Goal: Transaction & Acquisition: Purchase product/service

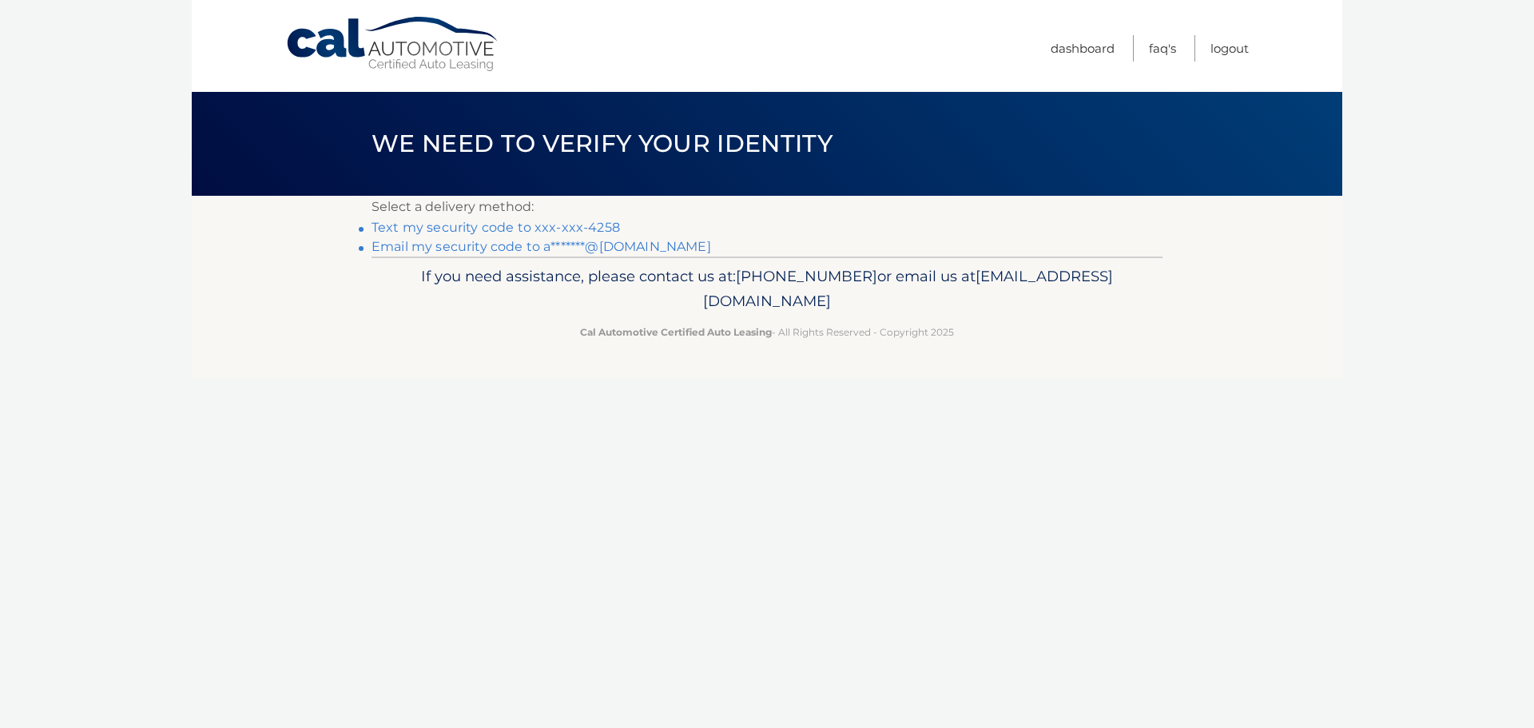
click at [581, 224] on link "Text my security code to xxx-xxx-4258" at bounding box center [496, 227] width 249 height 15
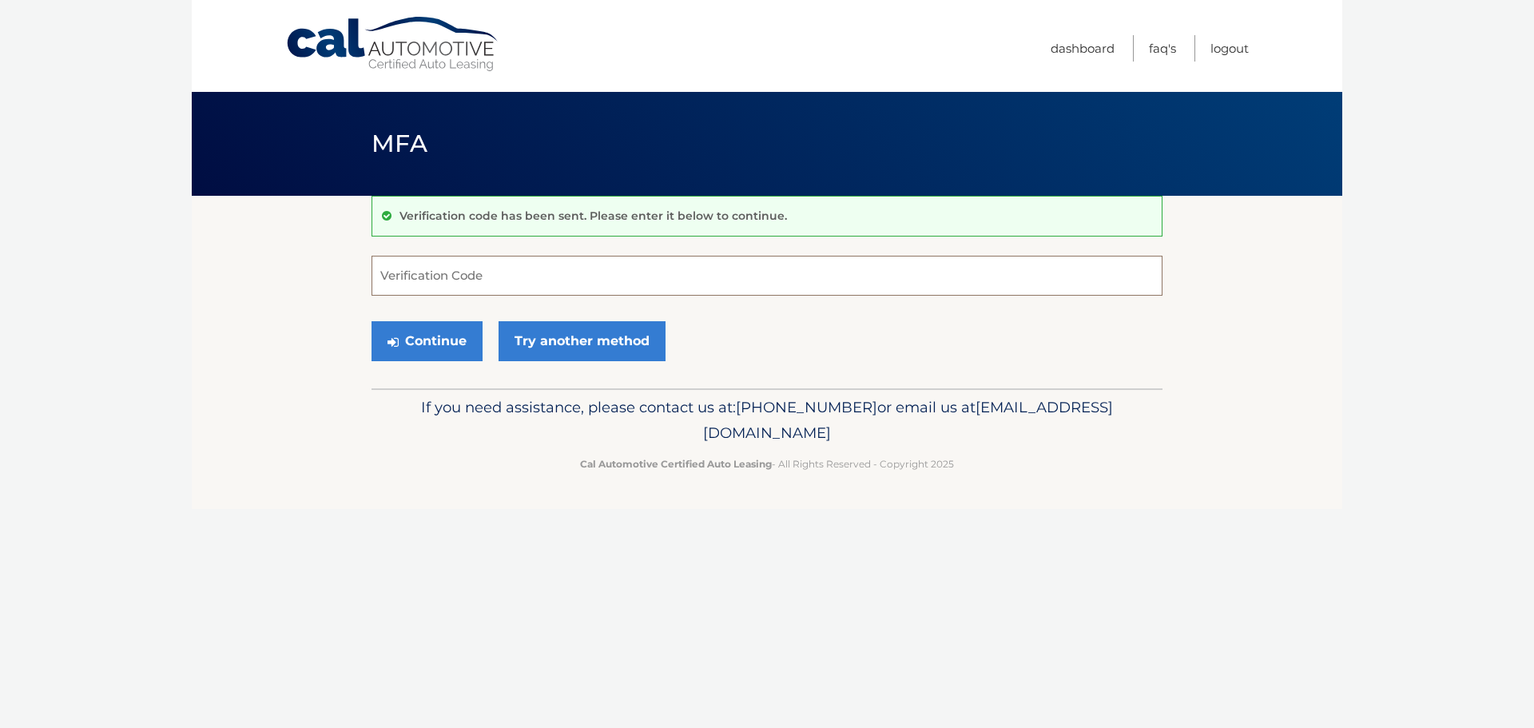
click at [557, 273] on input "Verification Code" at bounding box center [767, 276] width 791 height 40
click at [527, 275] on input "Verification Code" at bounding box center [767, 276] width 791 height 40
type input "483859"
click at [452, 340] on button "Continue" at bounding box center [427, 341] width 111 height 40
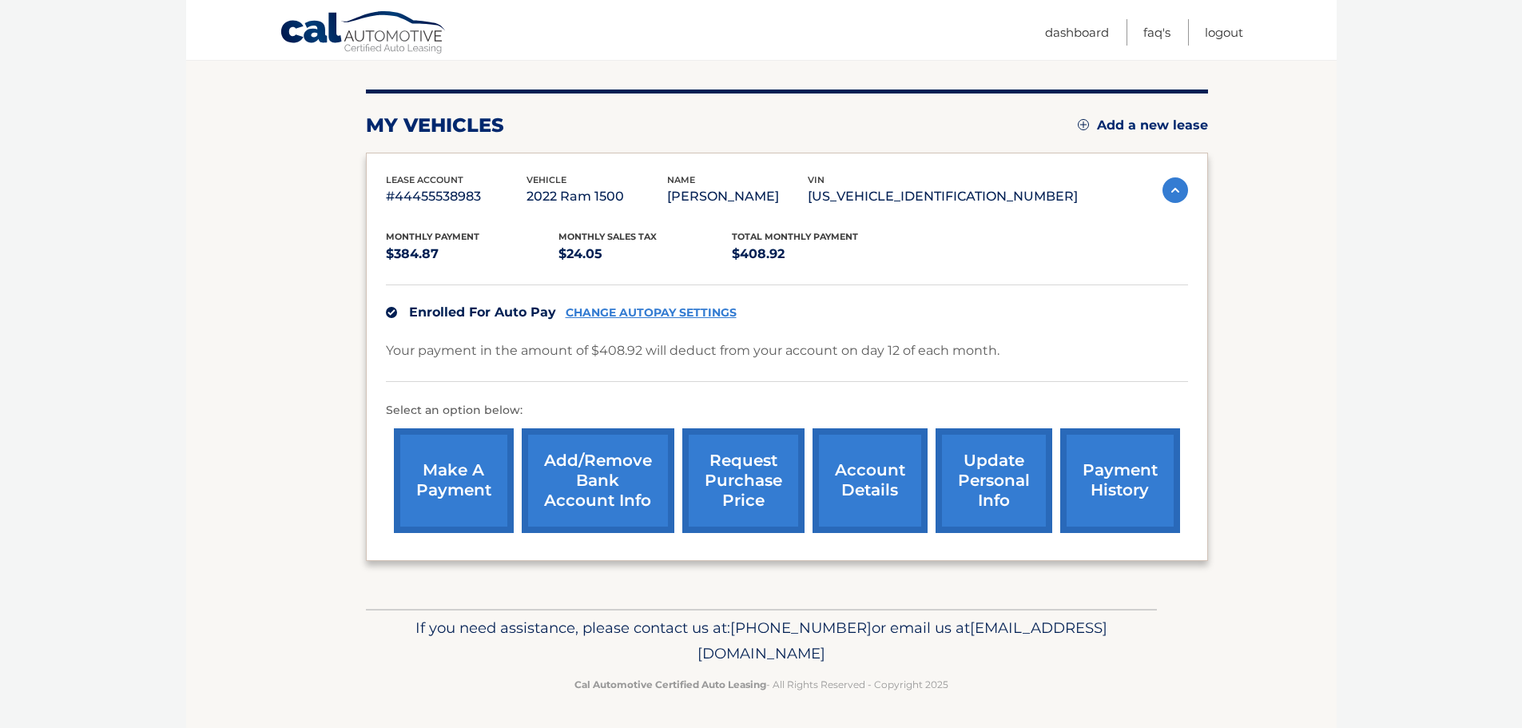
scroll to position [180, 0]
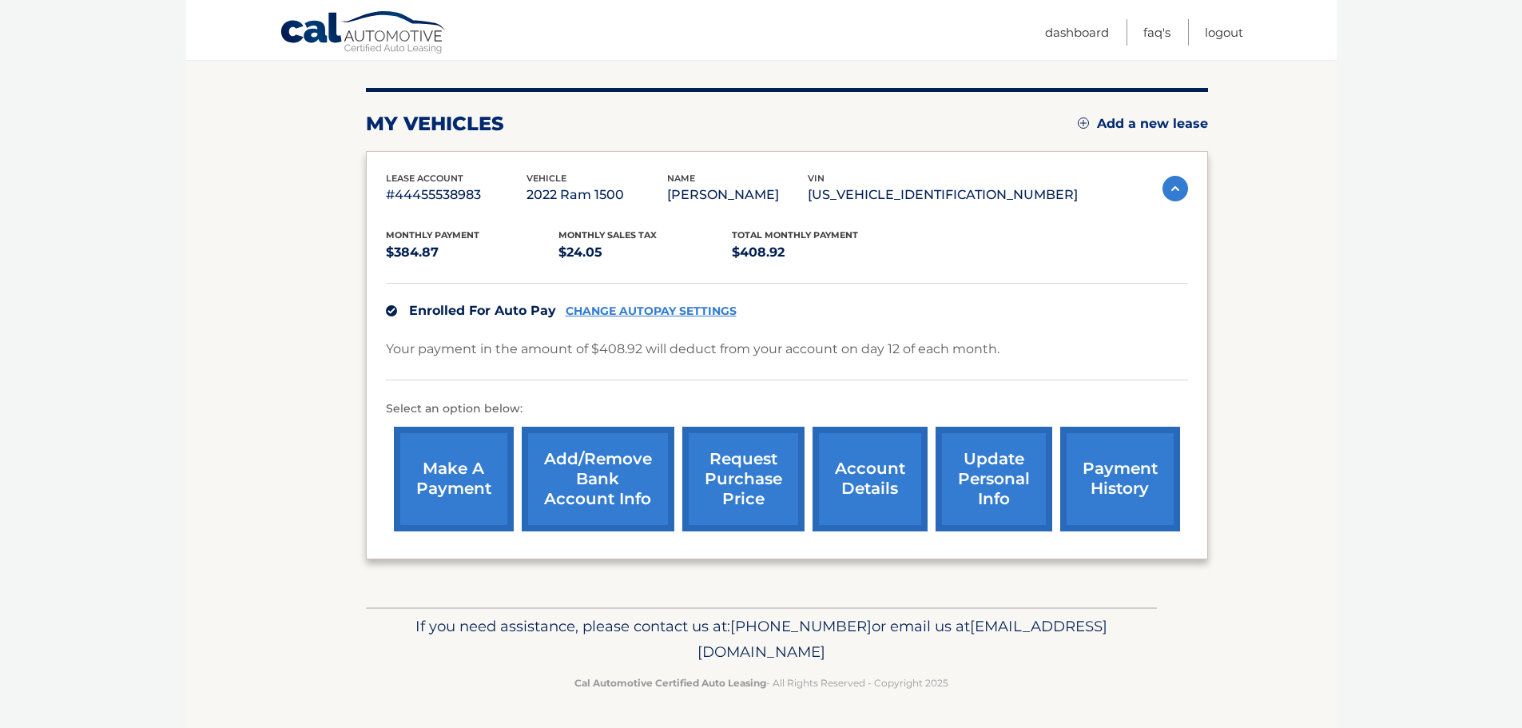
click at [880, 484] on link "account details" at bounding box center [870, 479] width 115 height 105
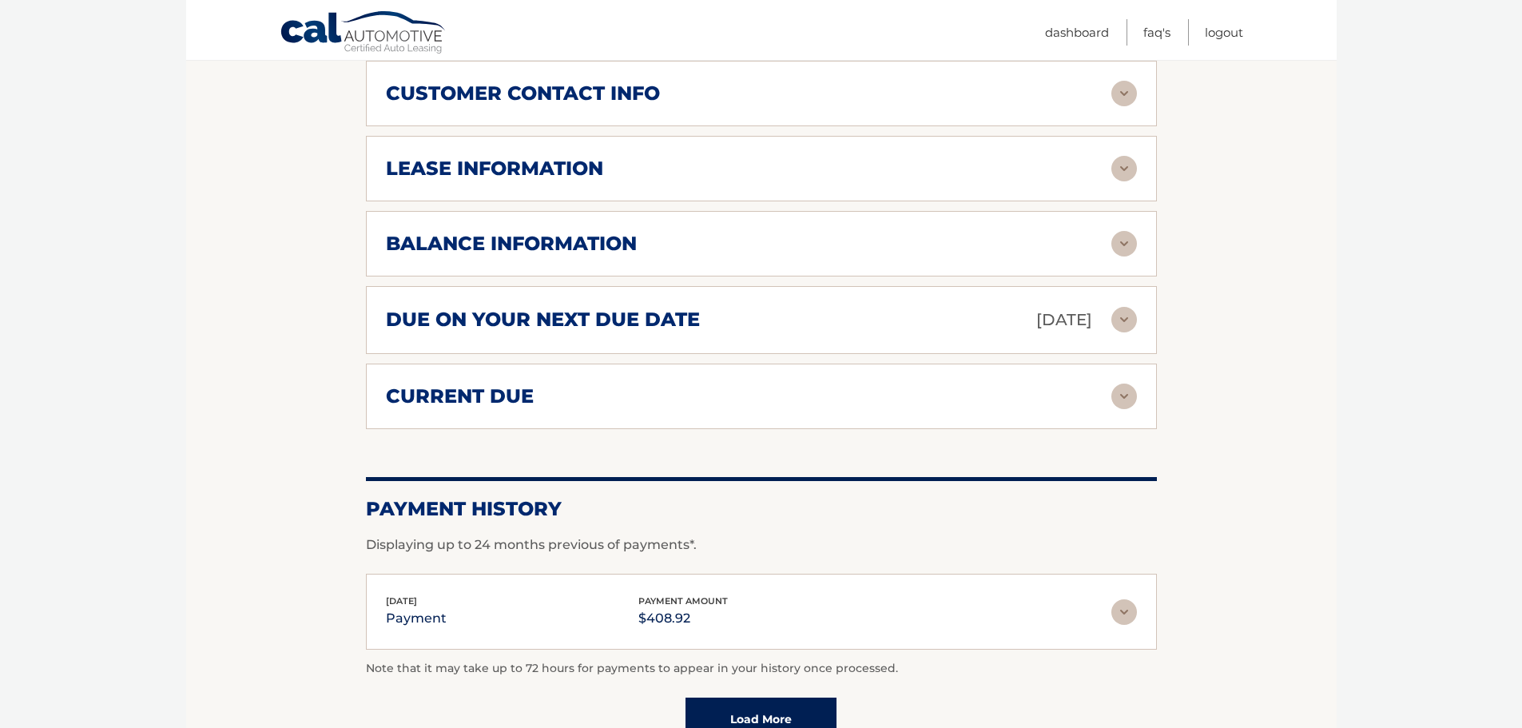
scroll to position [799, 0]
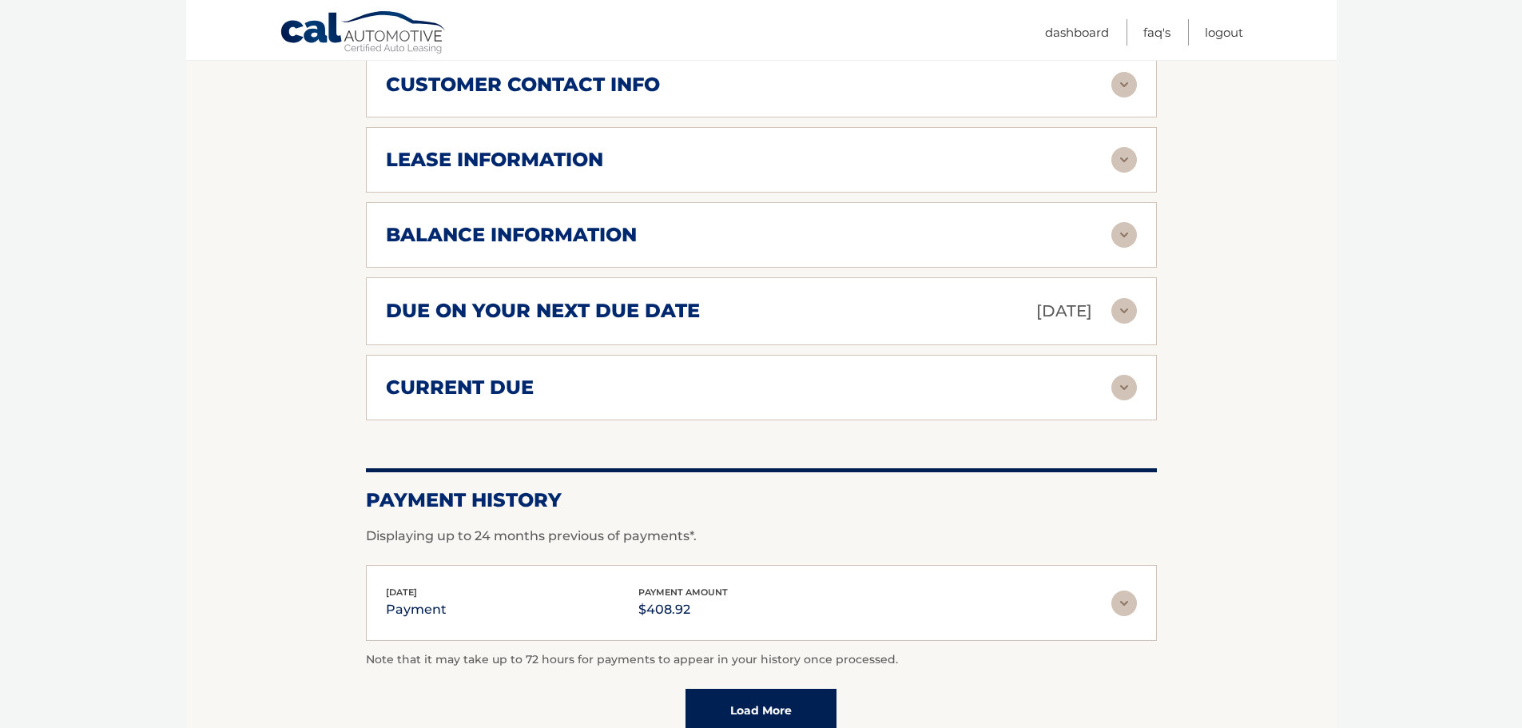
click at [1106, 384] on div "current due" at bounding box center [749, 388] width 726 height 24
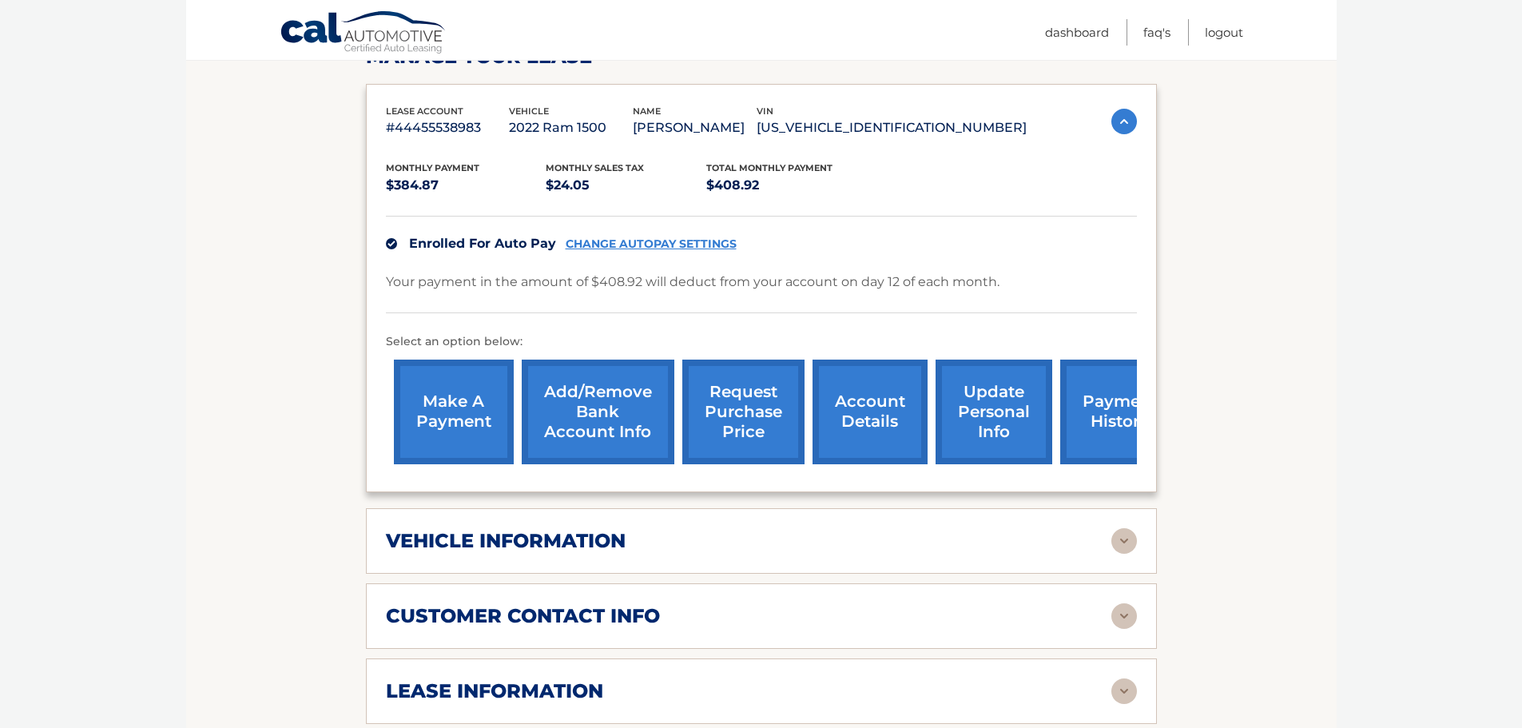
scroll to position [240, 0]
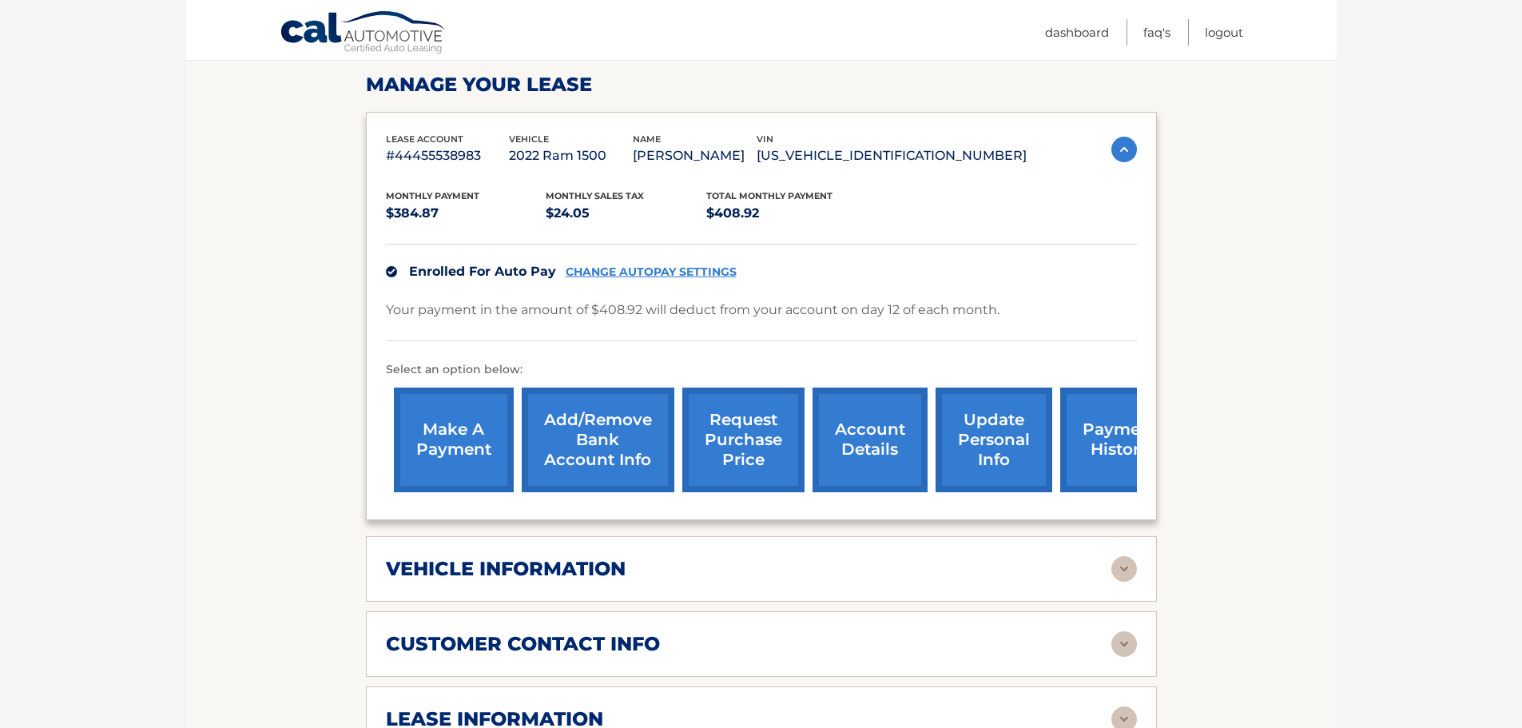
click at [448, 425] on link "make a payment" at bounding box center [454, 440] width 120 height 105
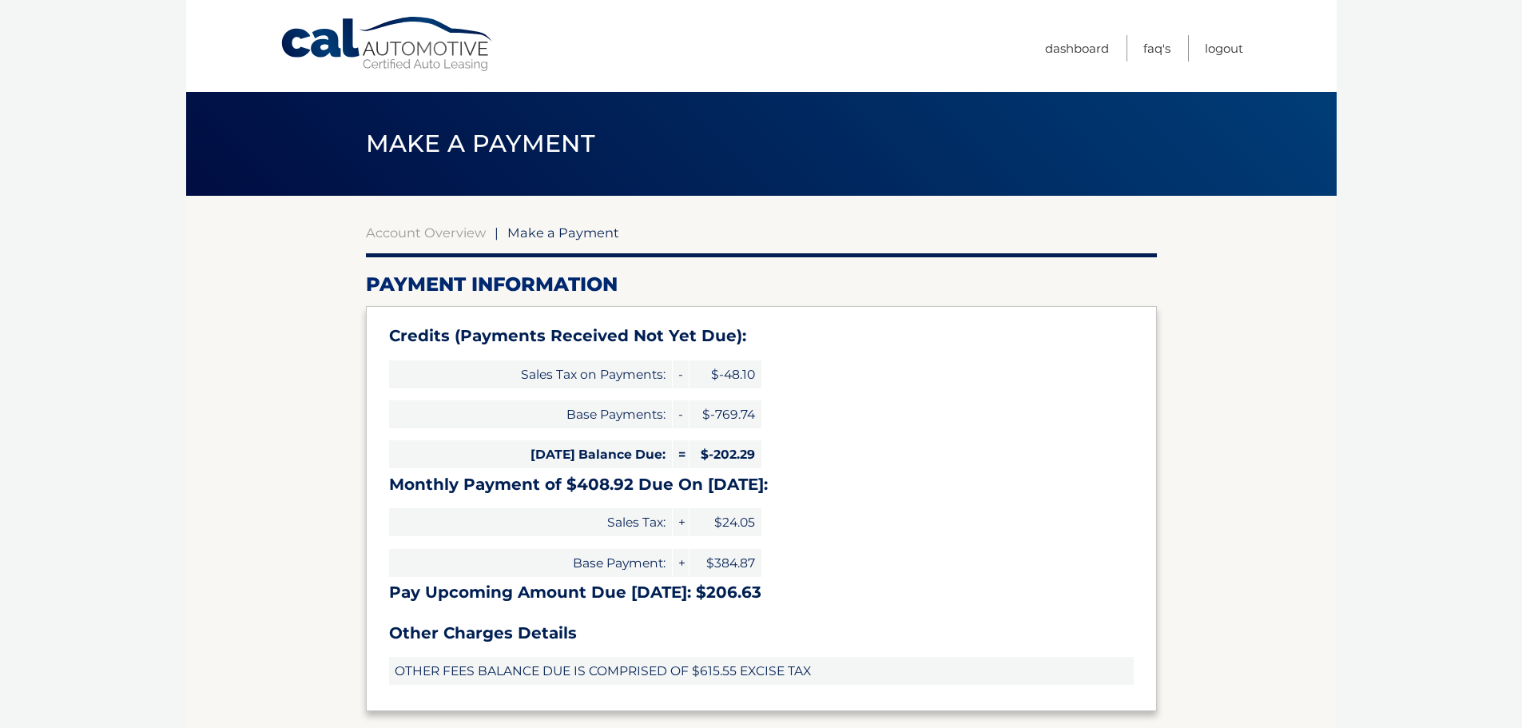
select select "YWZhMzgzOWQtMzMxMy00NjIzLThlMTctMTRmYmQ4ZDMzOTEz"
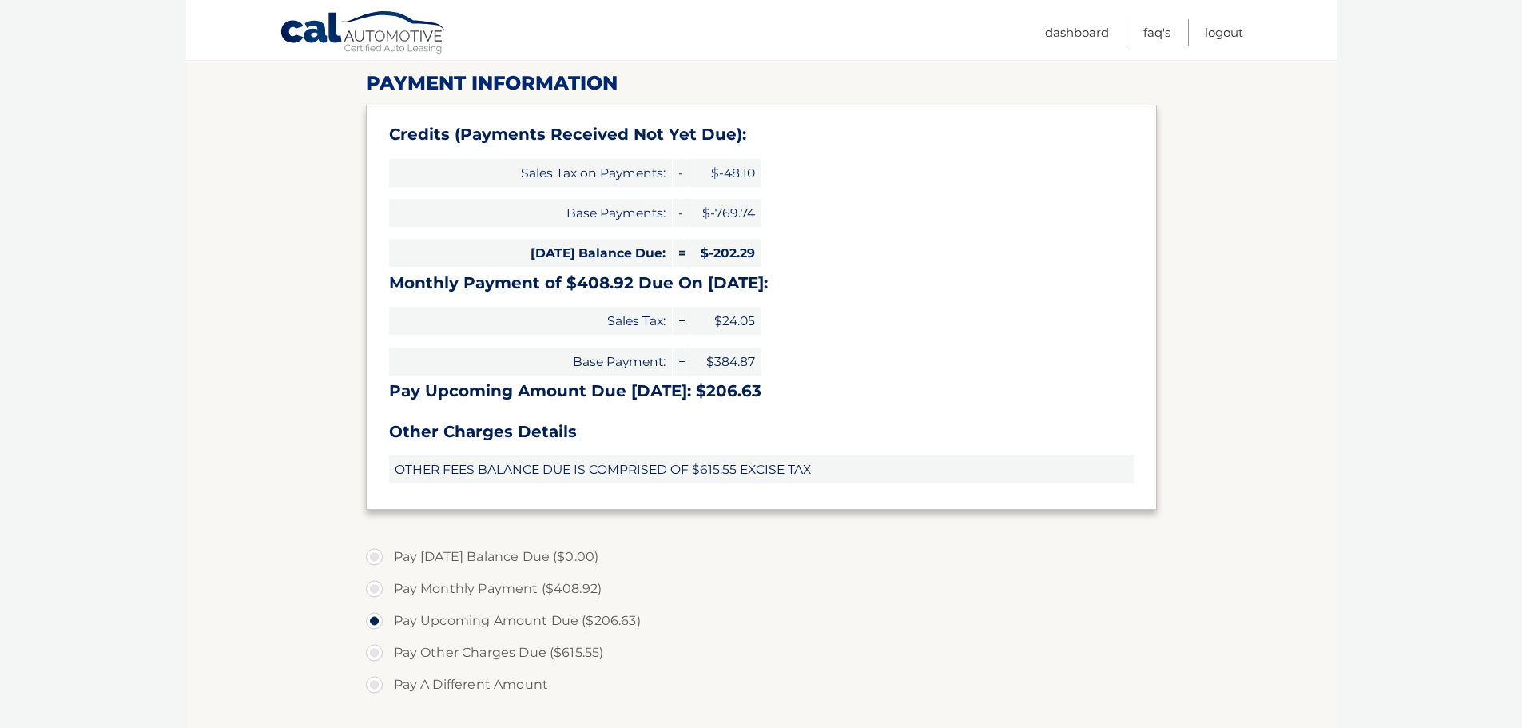
scroll to position [240, 0]
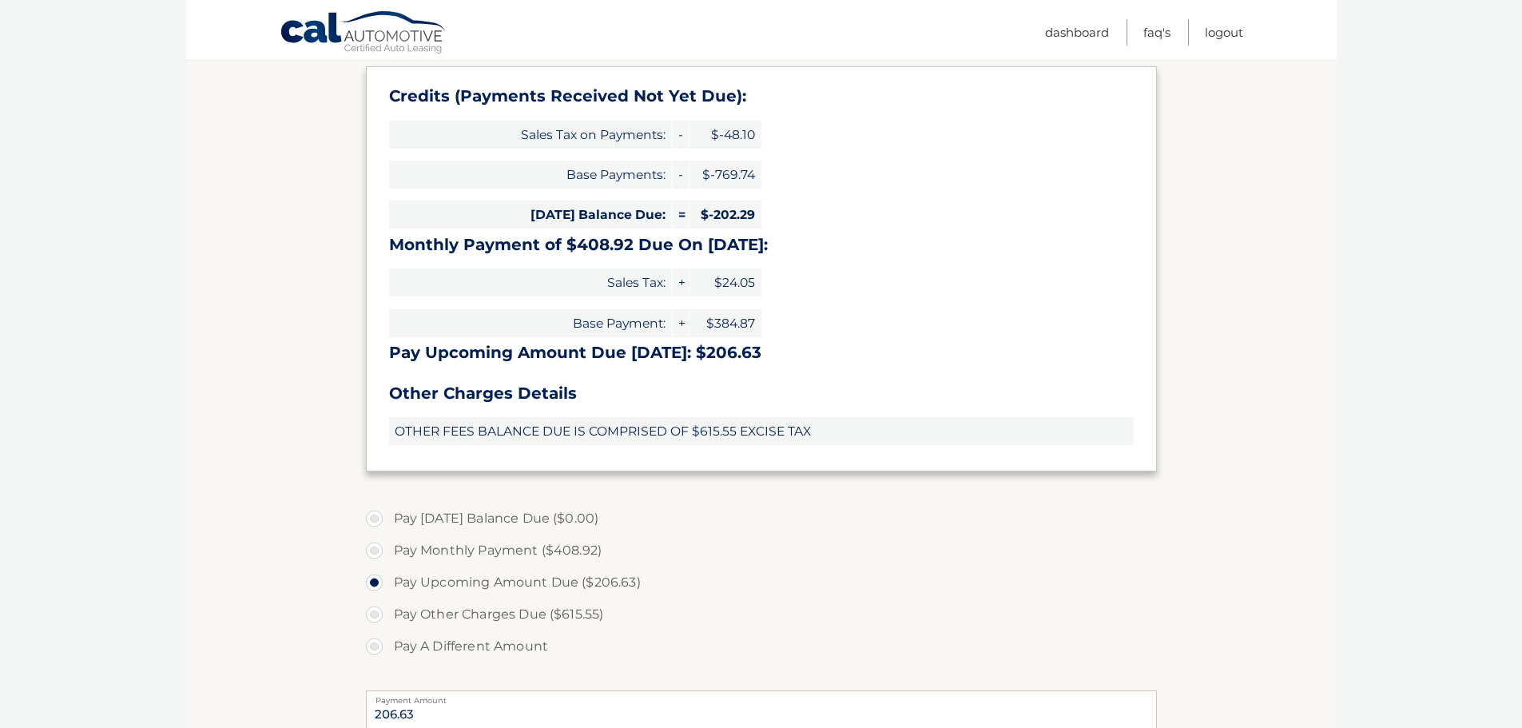
click at [377, 616] on label "Pay Other Charges Due ($615.55)" at bounding box center [761, 615] width 791 height 32
click at [377, 616] on input "Pay Other Charges Due ($615.55)" at bounding box center [380, 612] width 16 height 26
radio input "true"
type input "615.55"
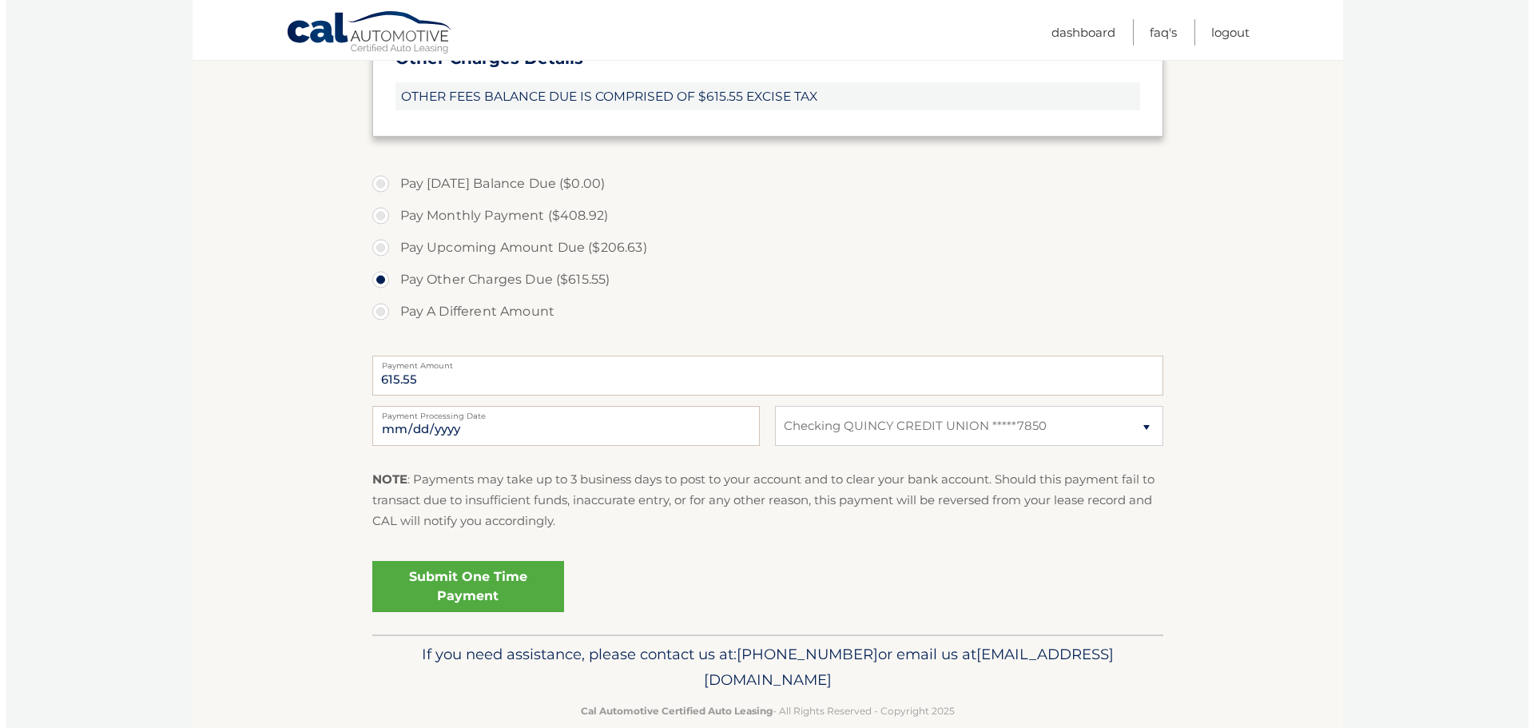
scroll to position [603, 0]
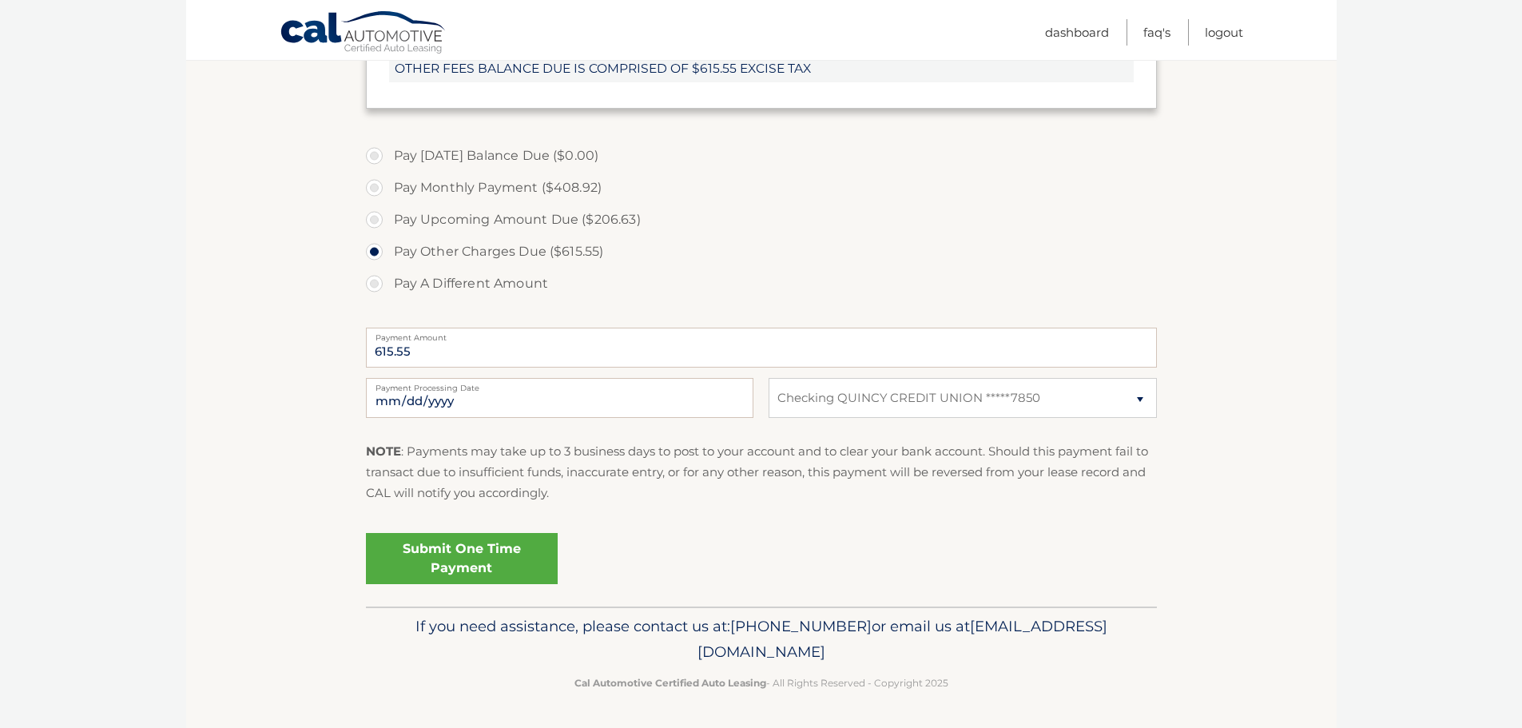
click at [460, 565] on link "Submit One Time Payment" at bounding box center [462, 558] width 192 height 51
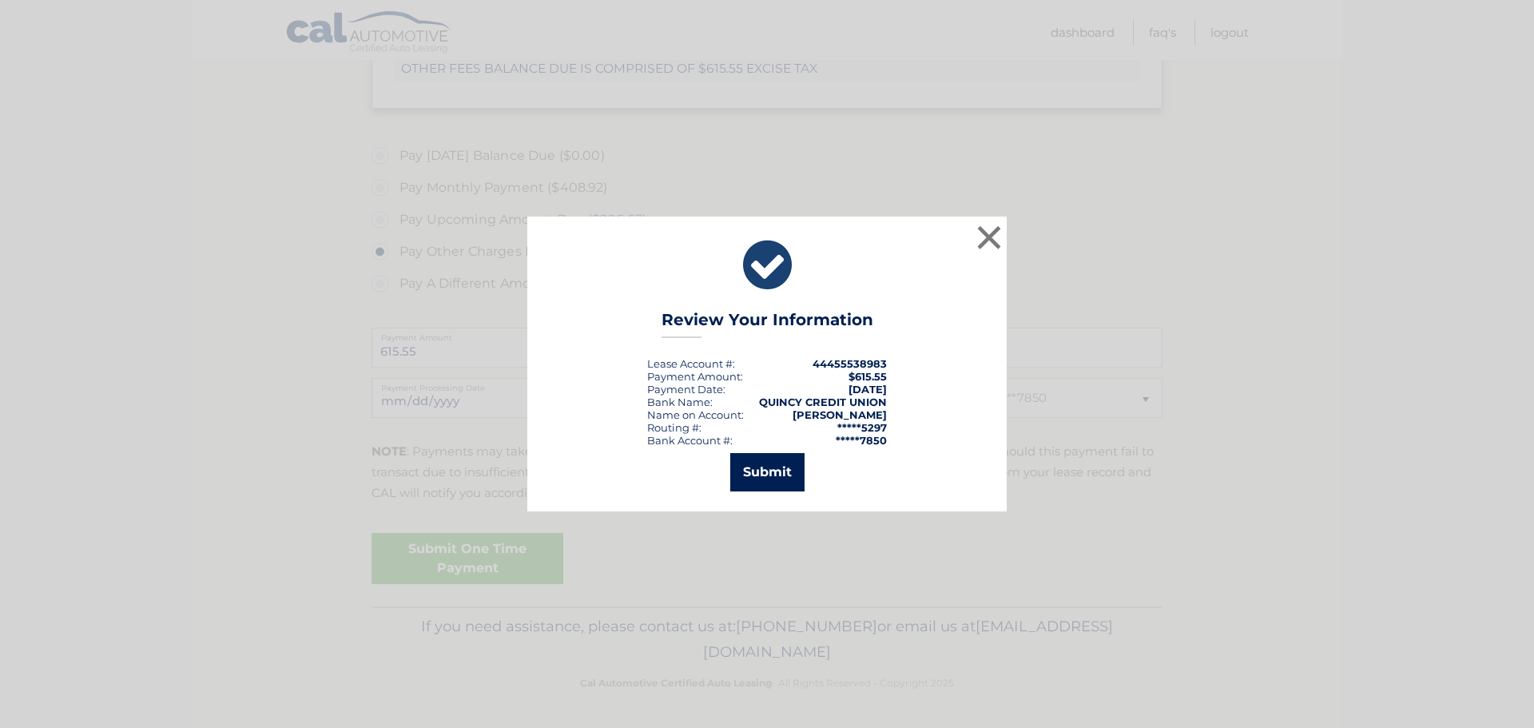
click at [775, 476] on button "Submit" at bounding box center [767, 472] width 74 height 38
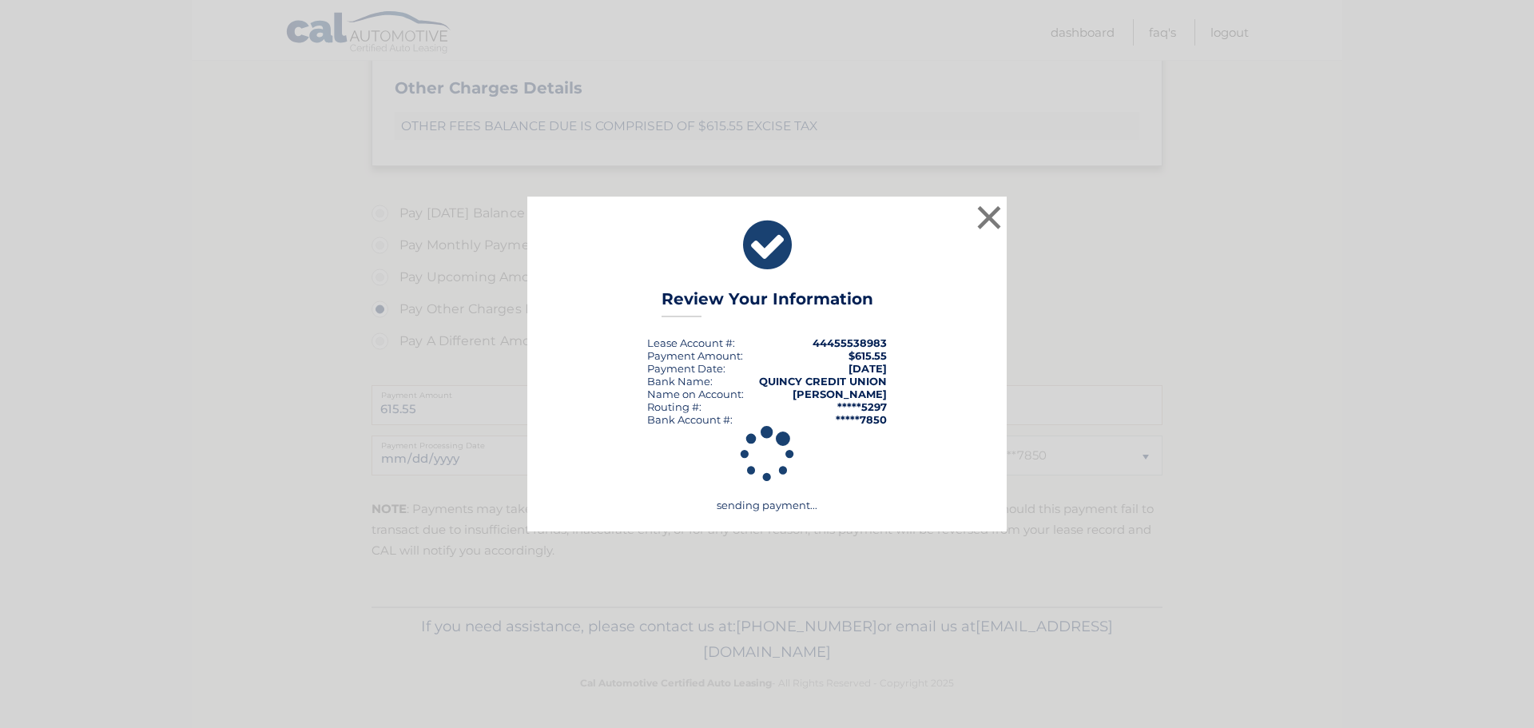
scroll to position [545, 0]
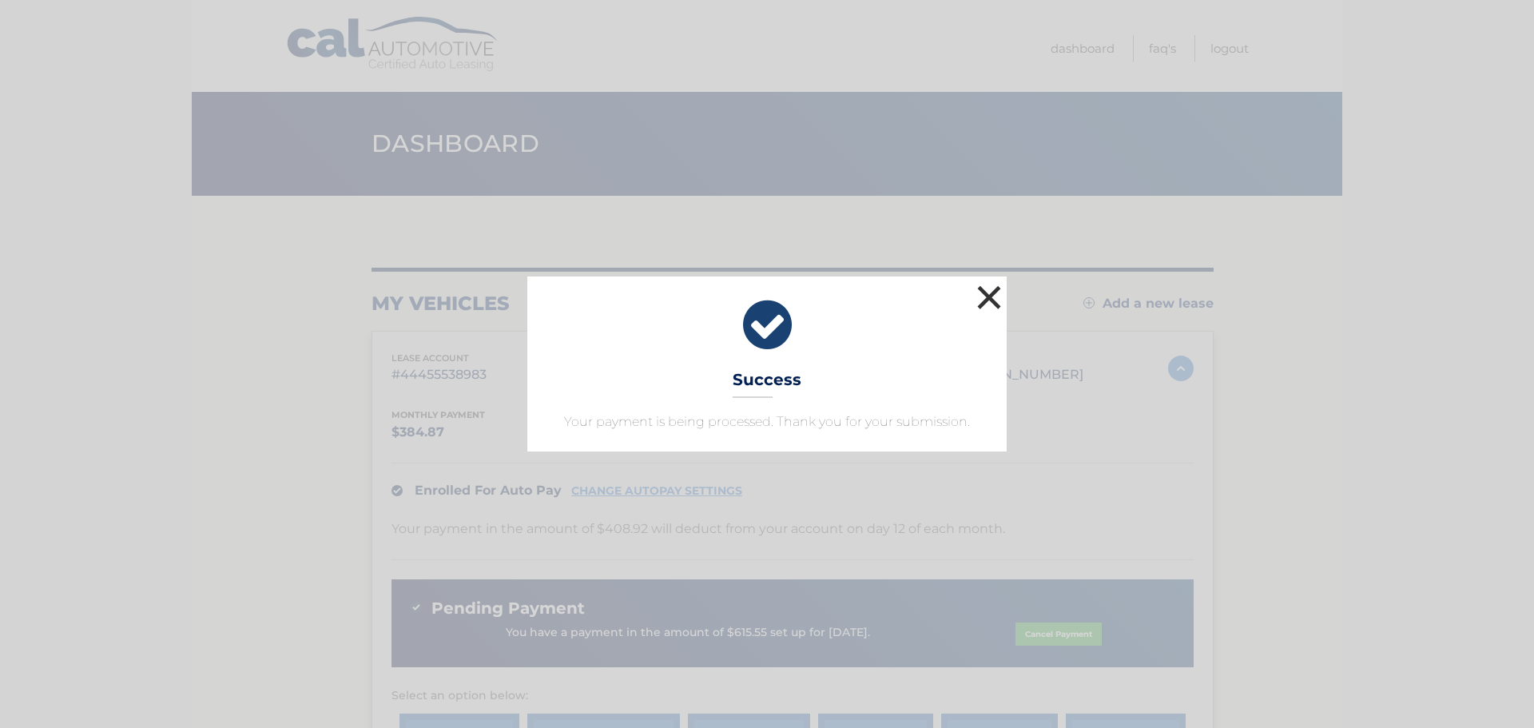
click at [989, 293] on button "×" at bounding box center [989, 297] width 32 height 32
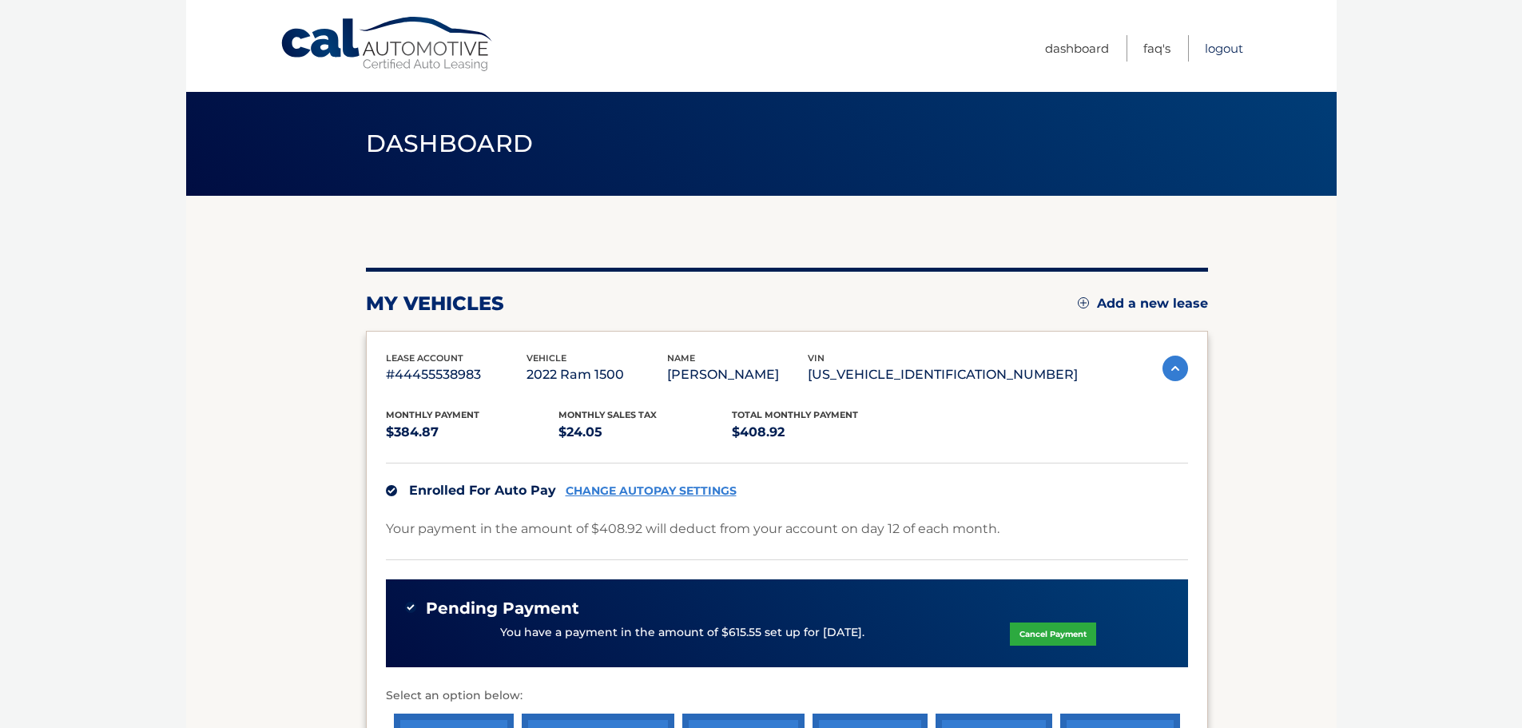
click at [1232, 54] on link "Logout" at bounding box center [1224, 48] width 38 height 26
